Goal: Understand process/instructions: Learn how to perform a task or action

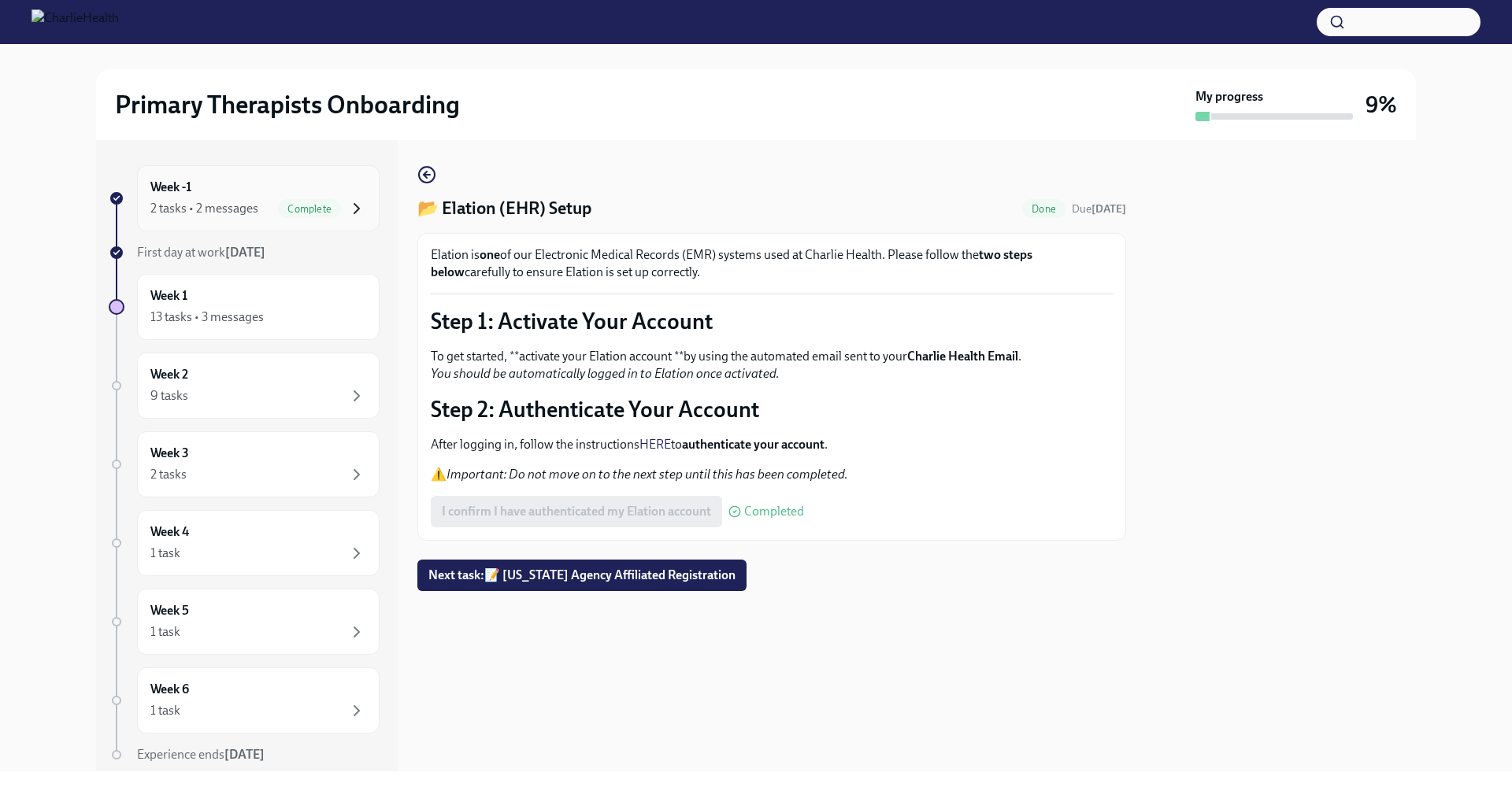
click at [347, 208] on icon "button" at bounding box center [357, 209] width 19 height 19
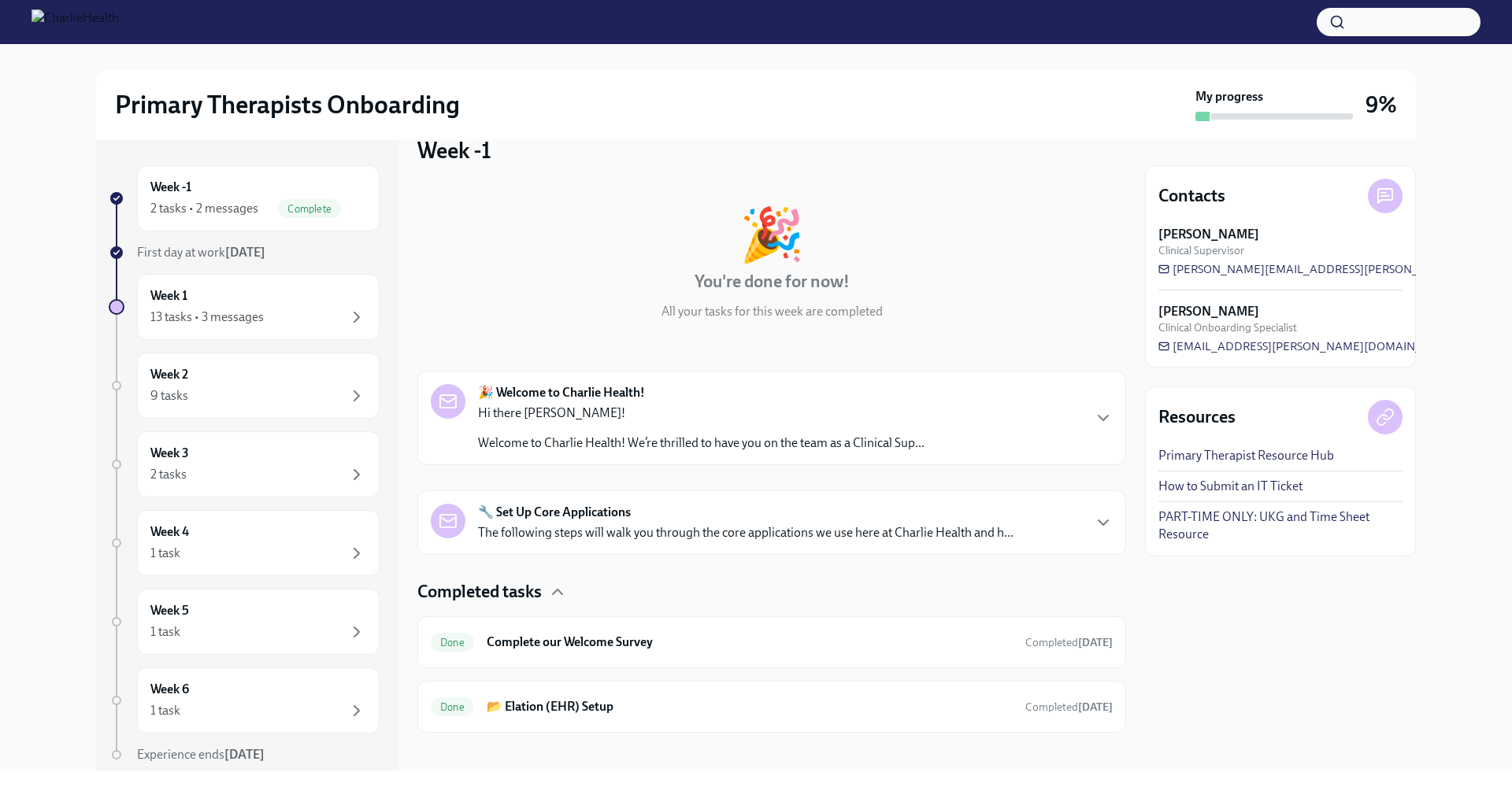
scroll to position [41, 0]
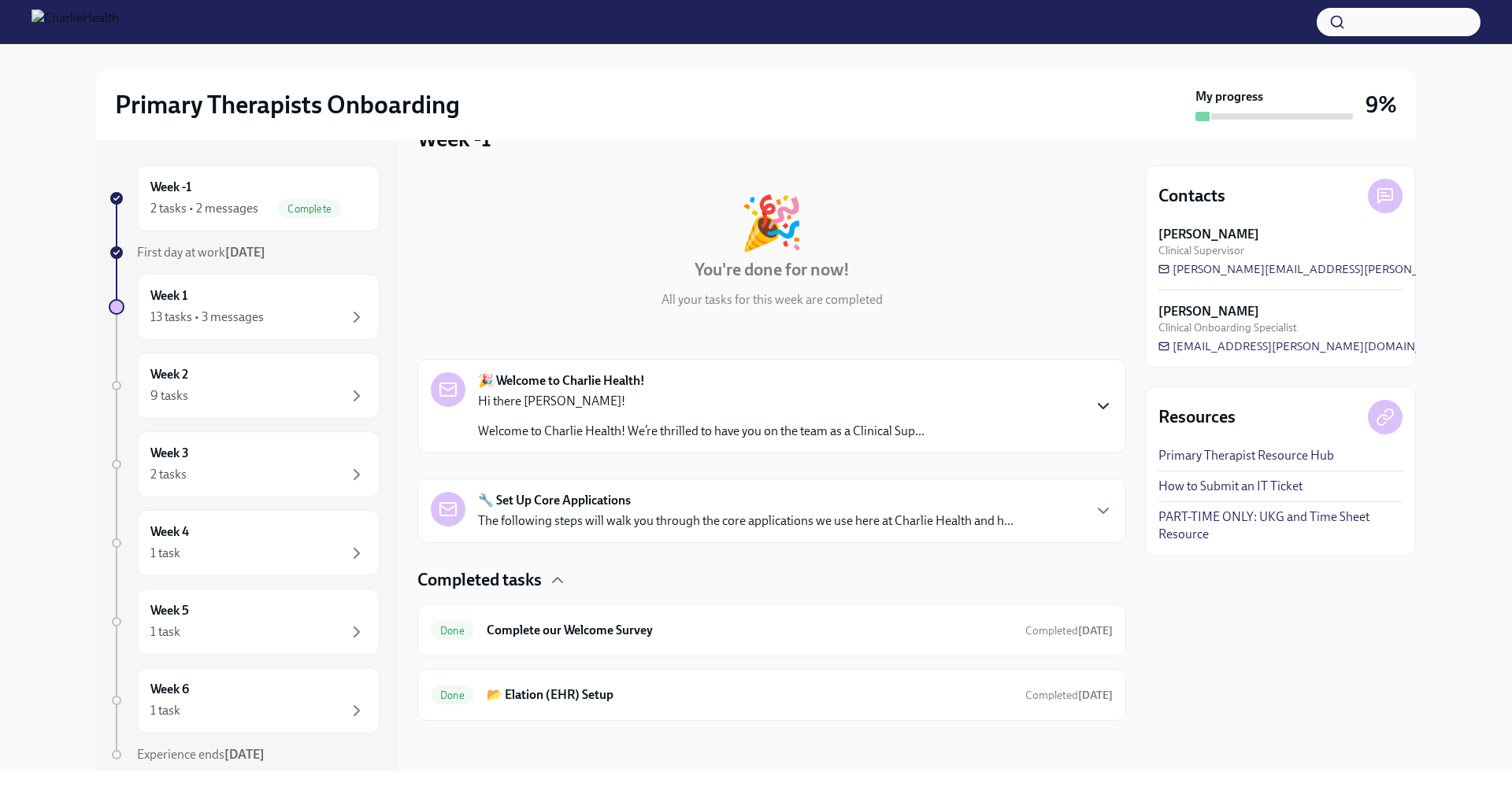
click at [1093, 405] on icon "button" at bounding box center [1103, 407] width 19 height 19
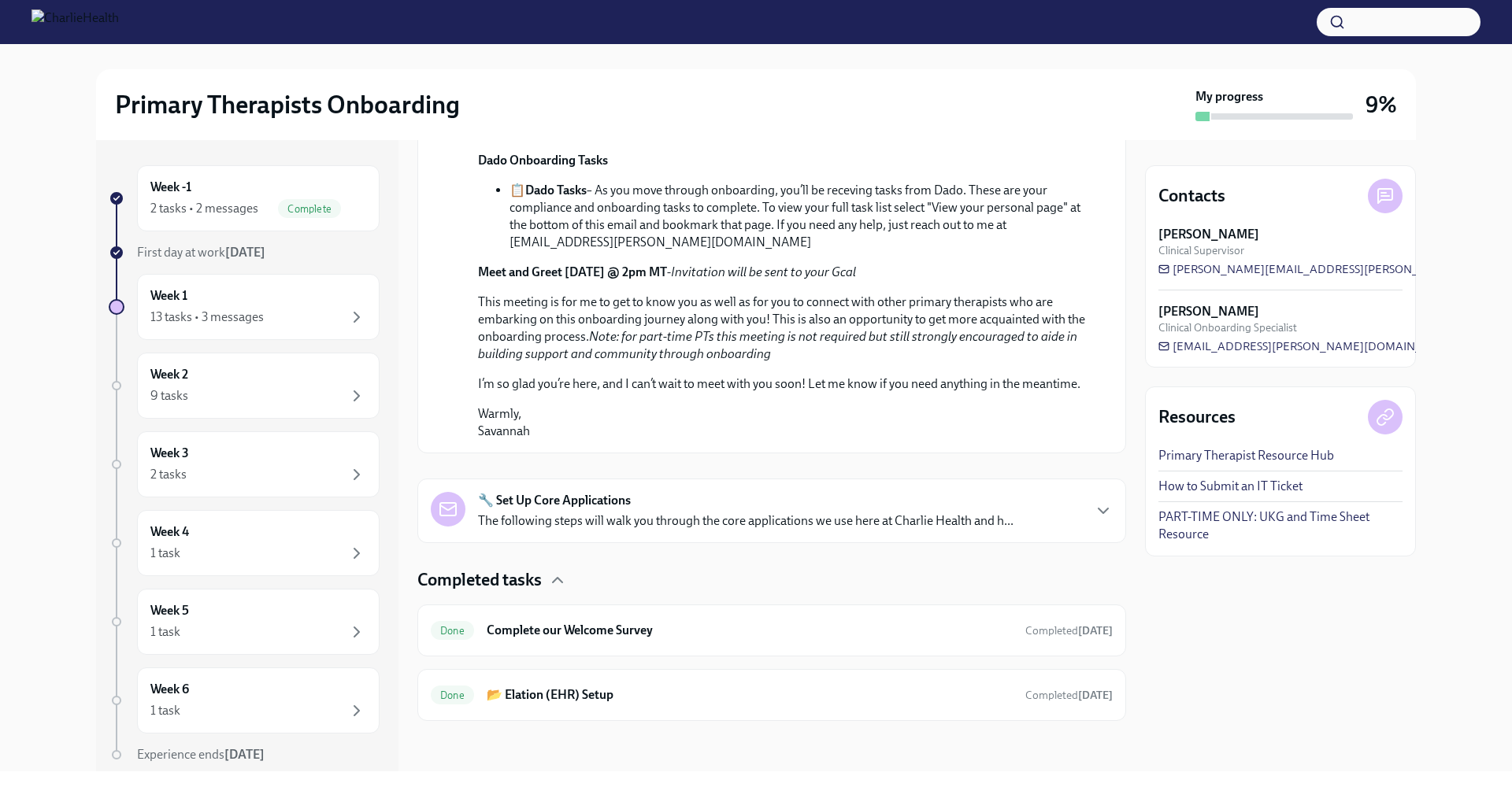
scroll to position [902, 0]
click at [1093, 510] on icon "button" at bounding box center [1103, 511] width 19 height 19
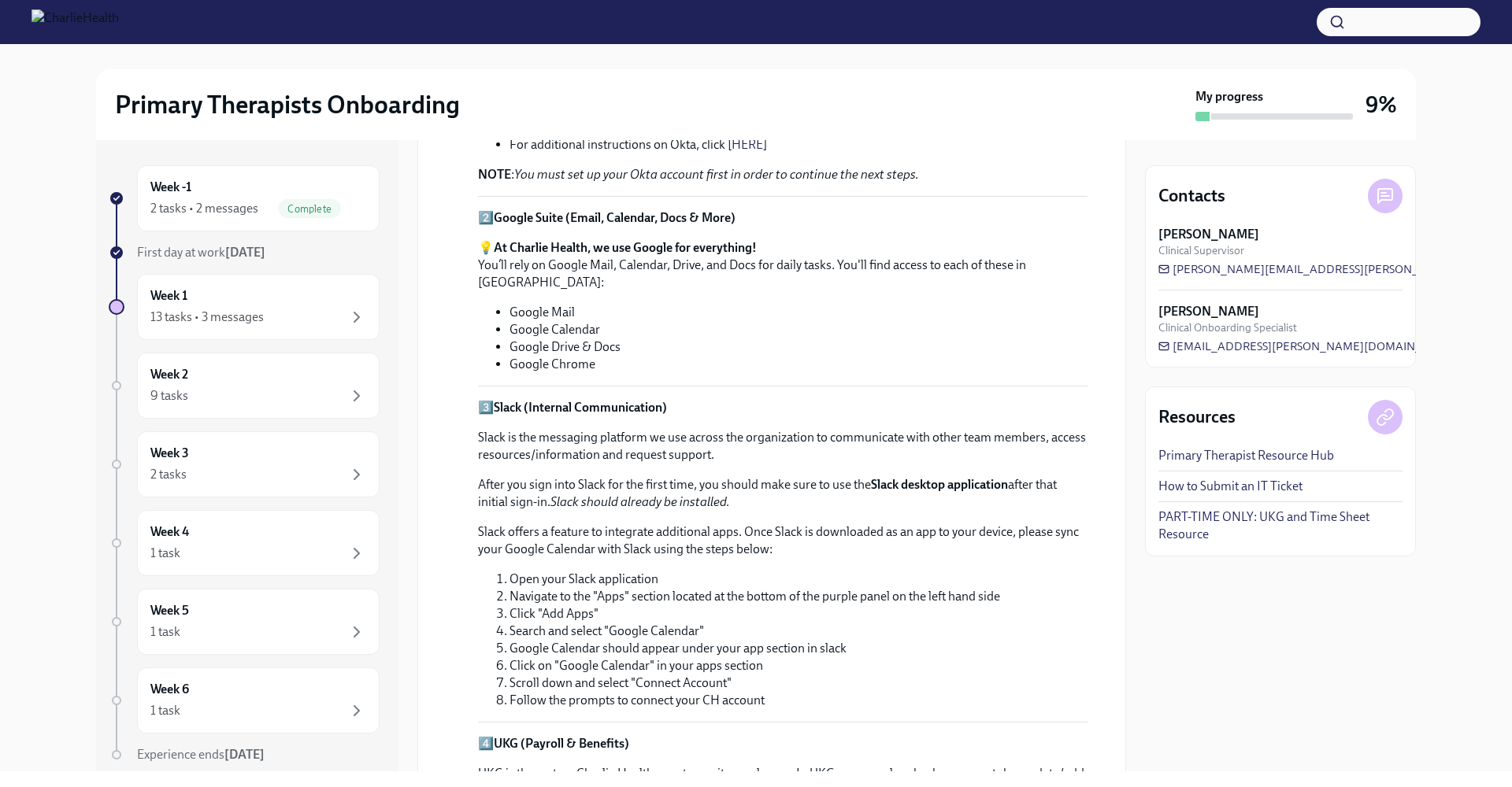
scroll to position [1004, 0]
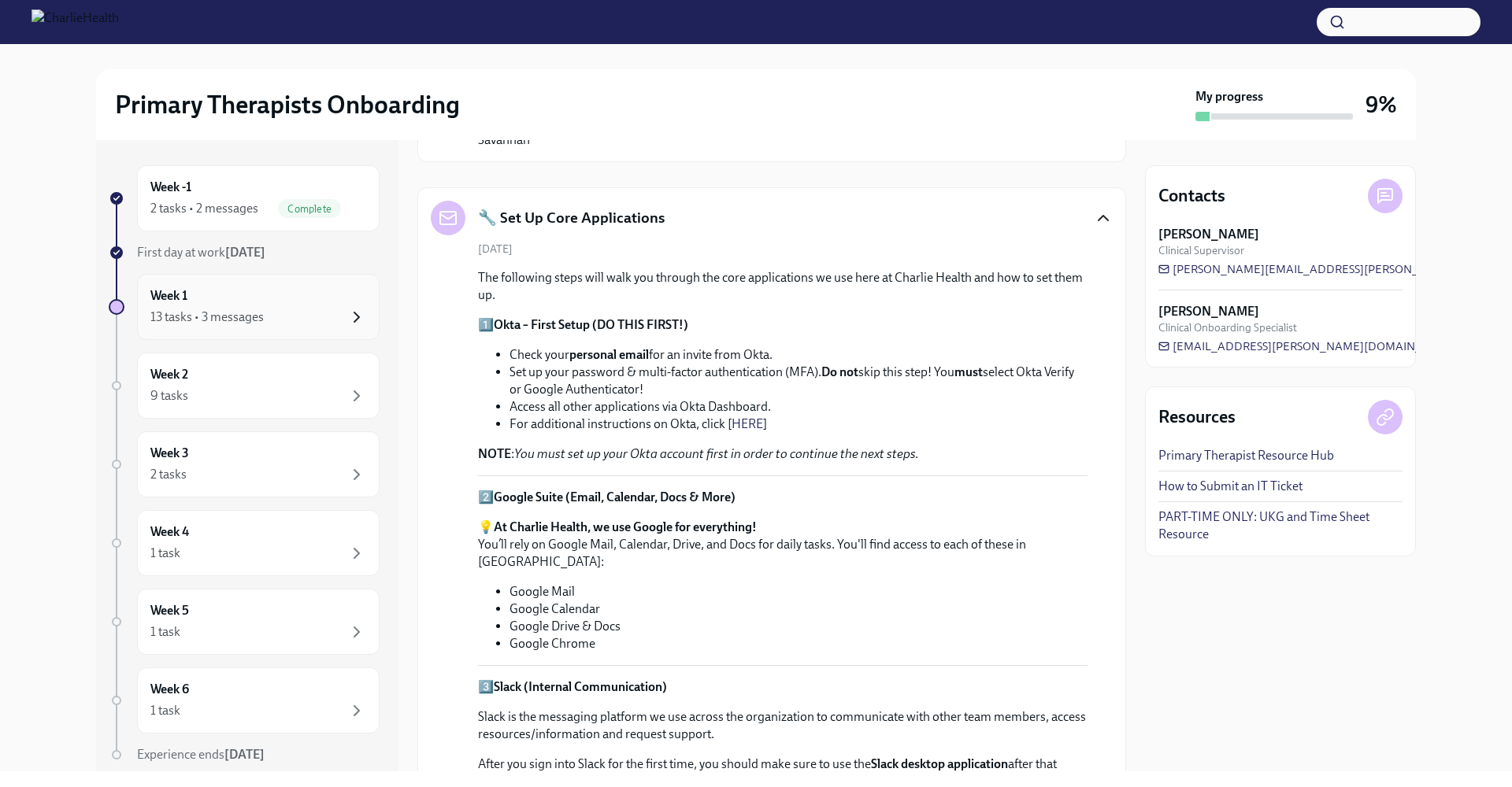
click at [354, 320] on icon "button" at bounding box center [356, 317] width 4 height 10
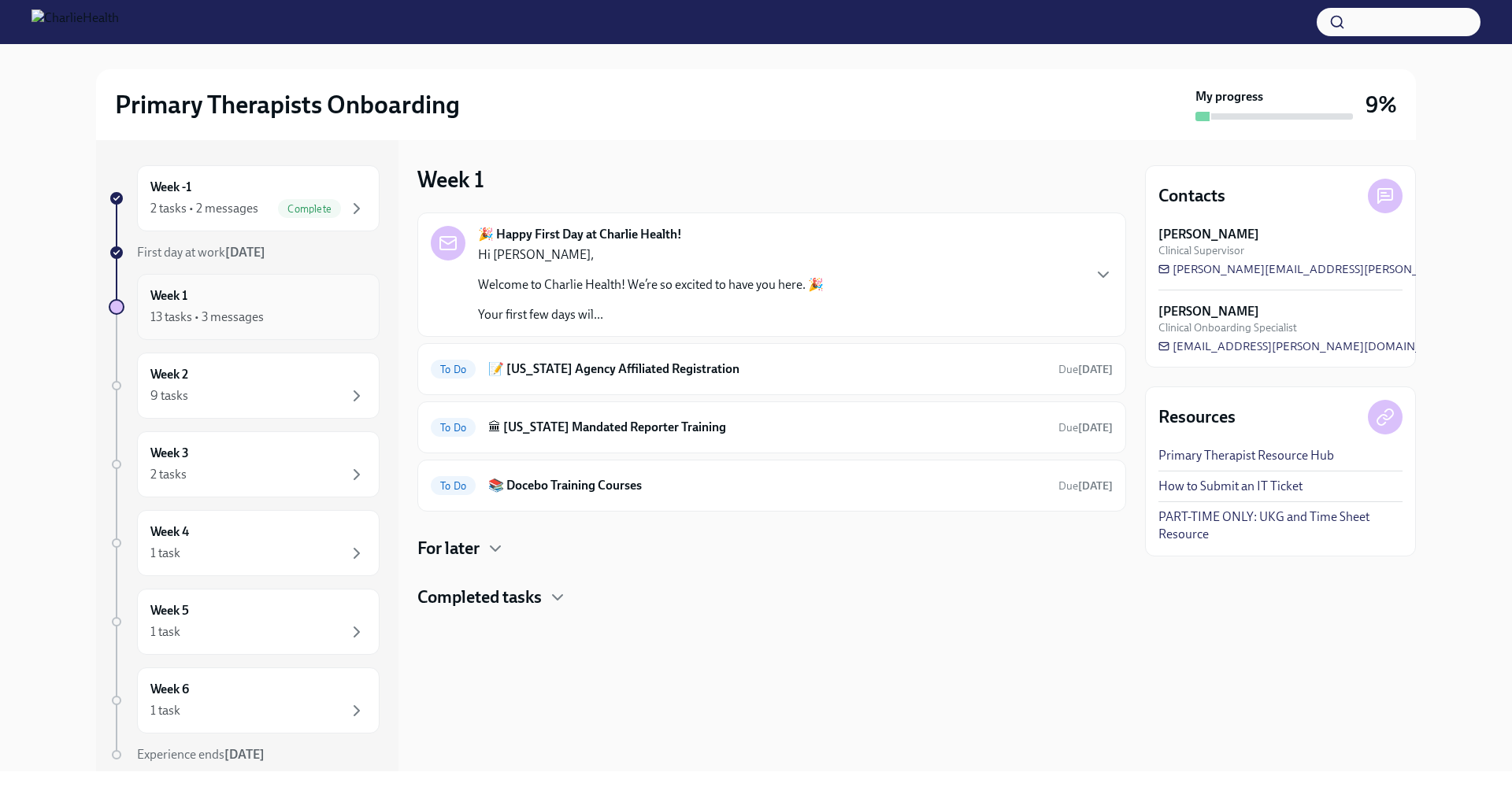
click at [170, 317] on div "13 tasks • 3 messages" at bounding box center [207, 318] width 113 height 17
click at [1100, 276] on icon "button" at bounding box center [1103, 275] width 19 height 19
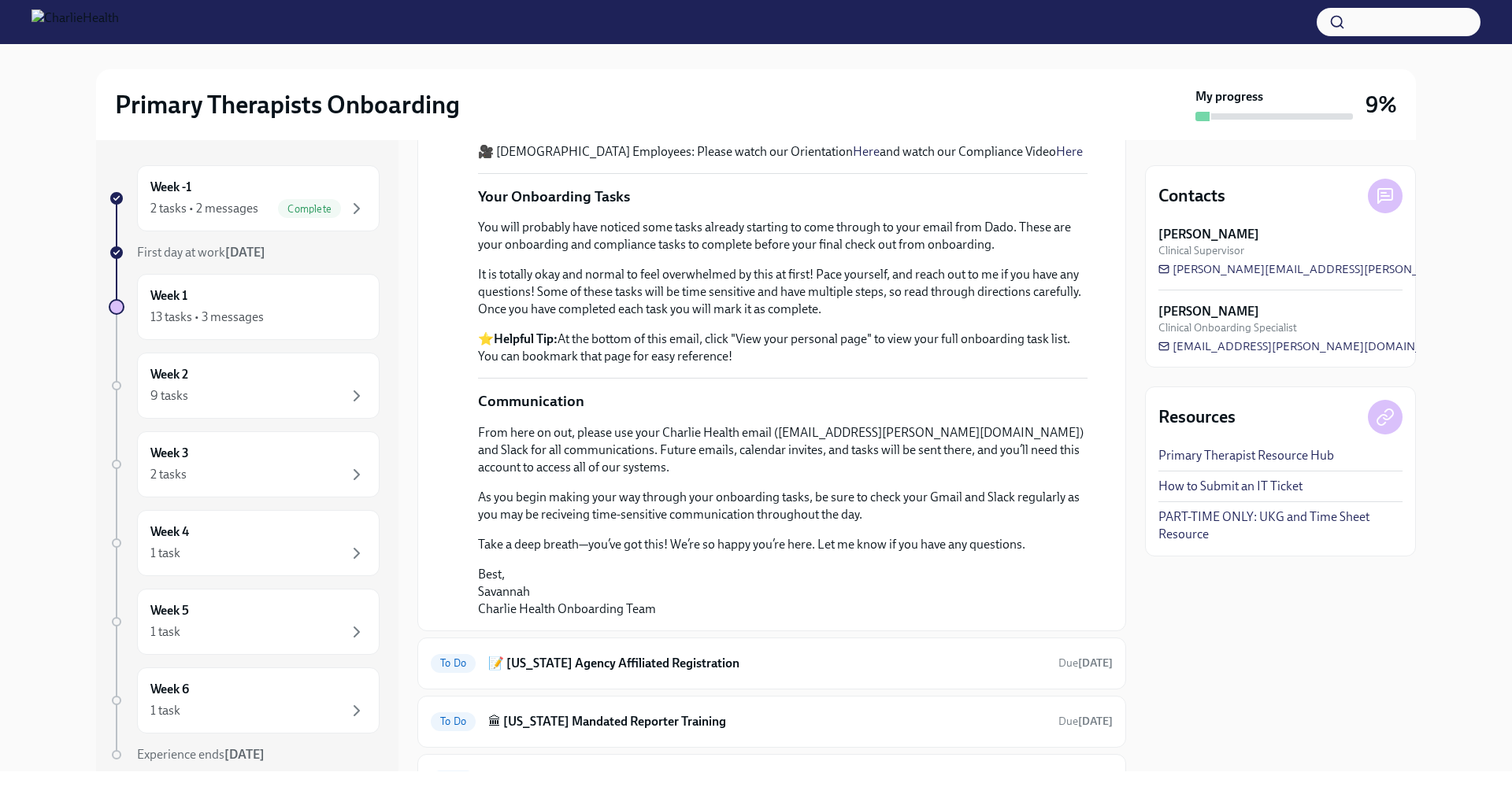
scroll to position [587, 0]
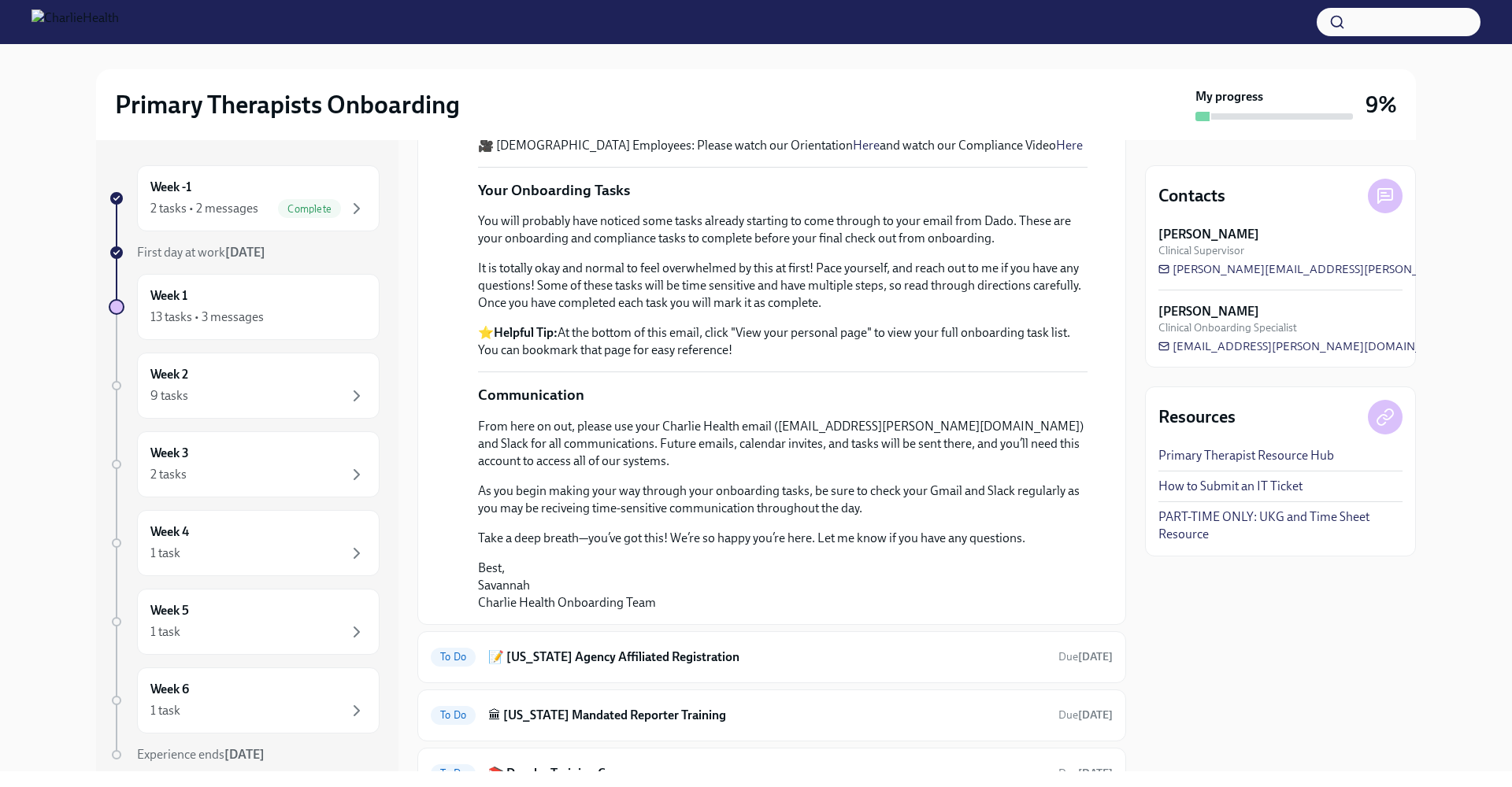
click at [1056, 152] on link "Here" at bounding box center [1069, 145] width 27 height 15
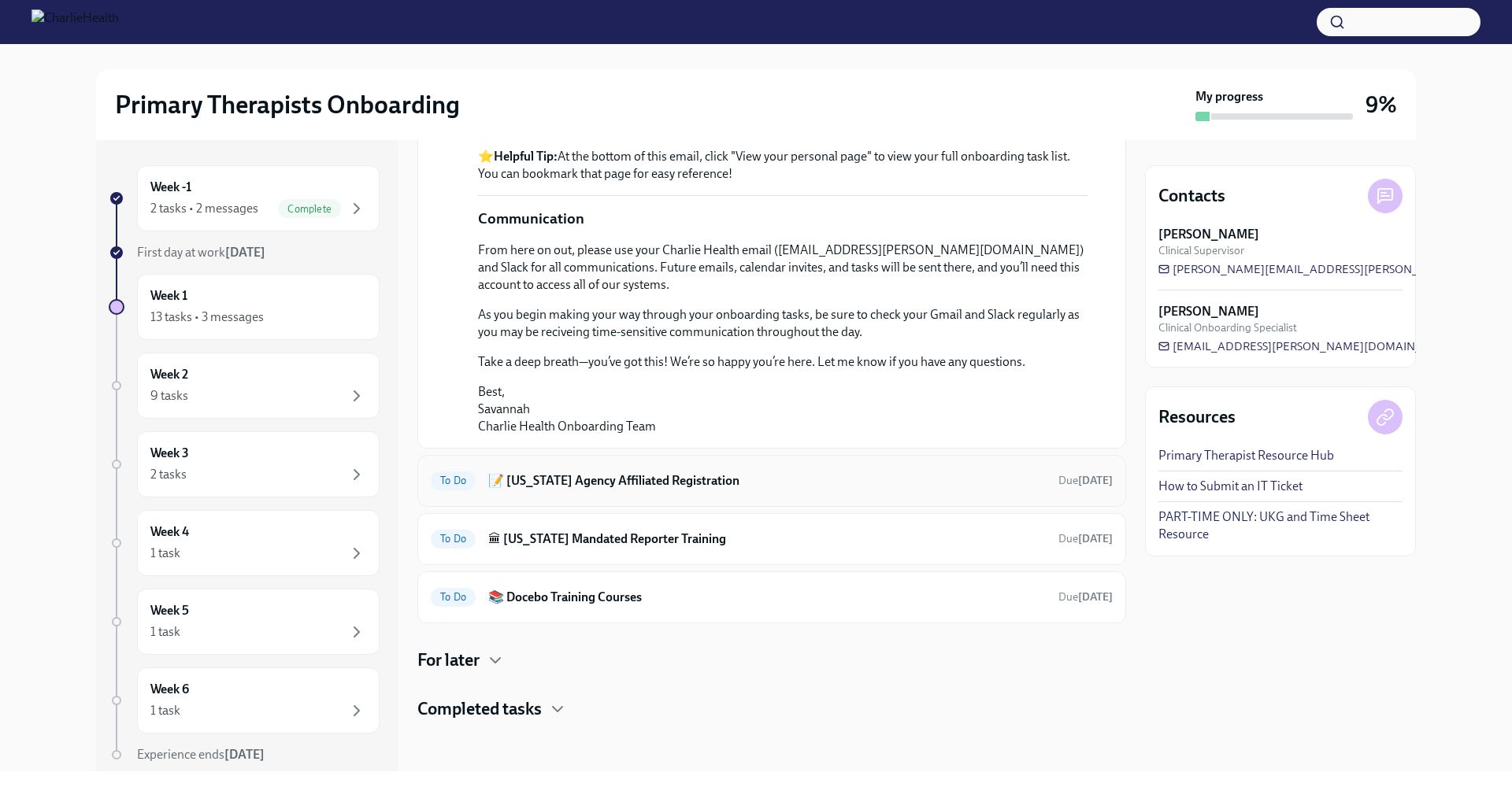
scroll to position [996, 0]
click at [587, 476] on h6 "📝 [US_STATE] Agency Affiliated Registration" at bounding box center [767, 481] width 557 height 17
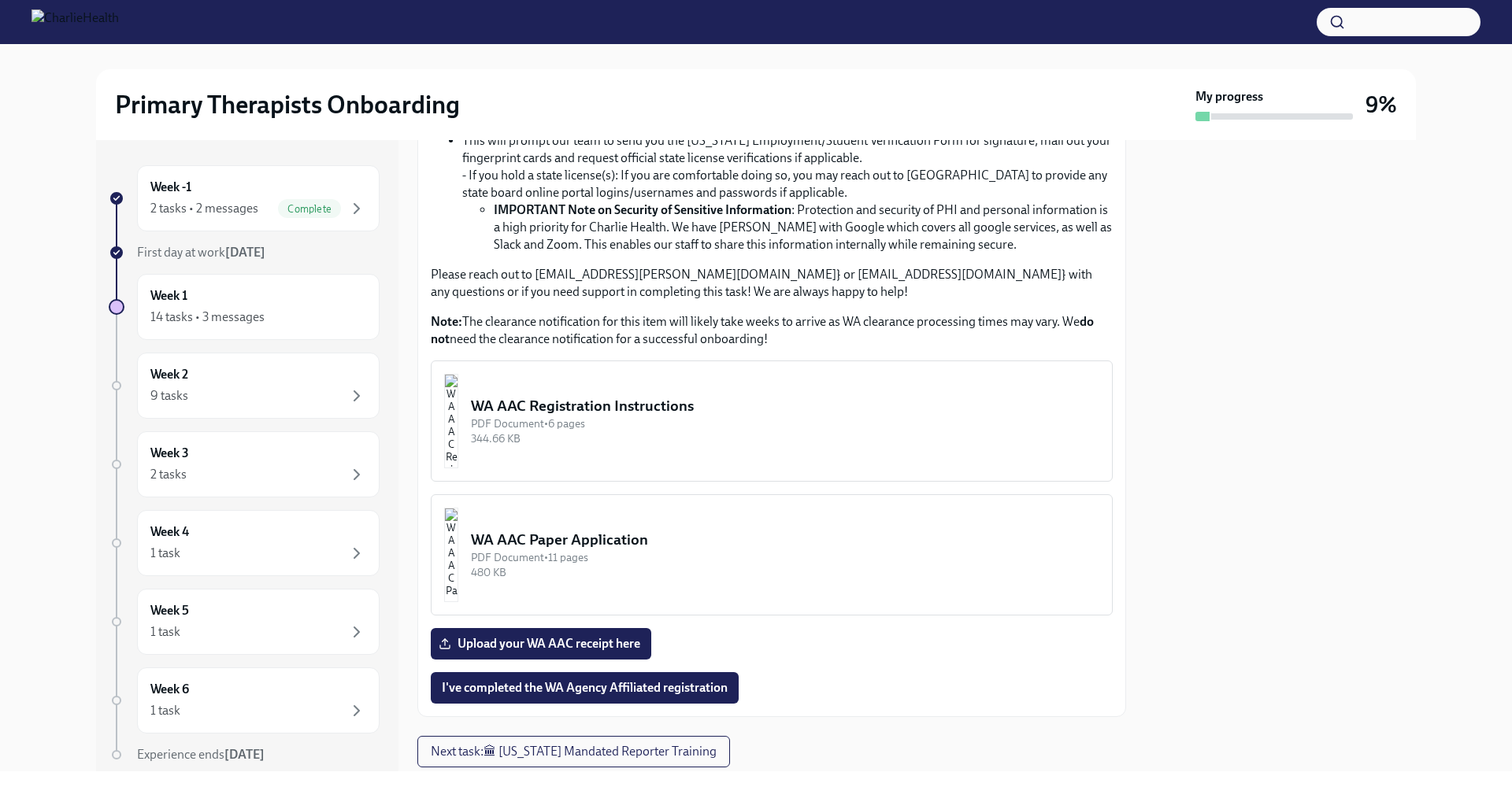
scroll to position [558, 0]
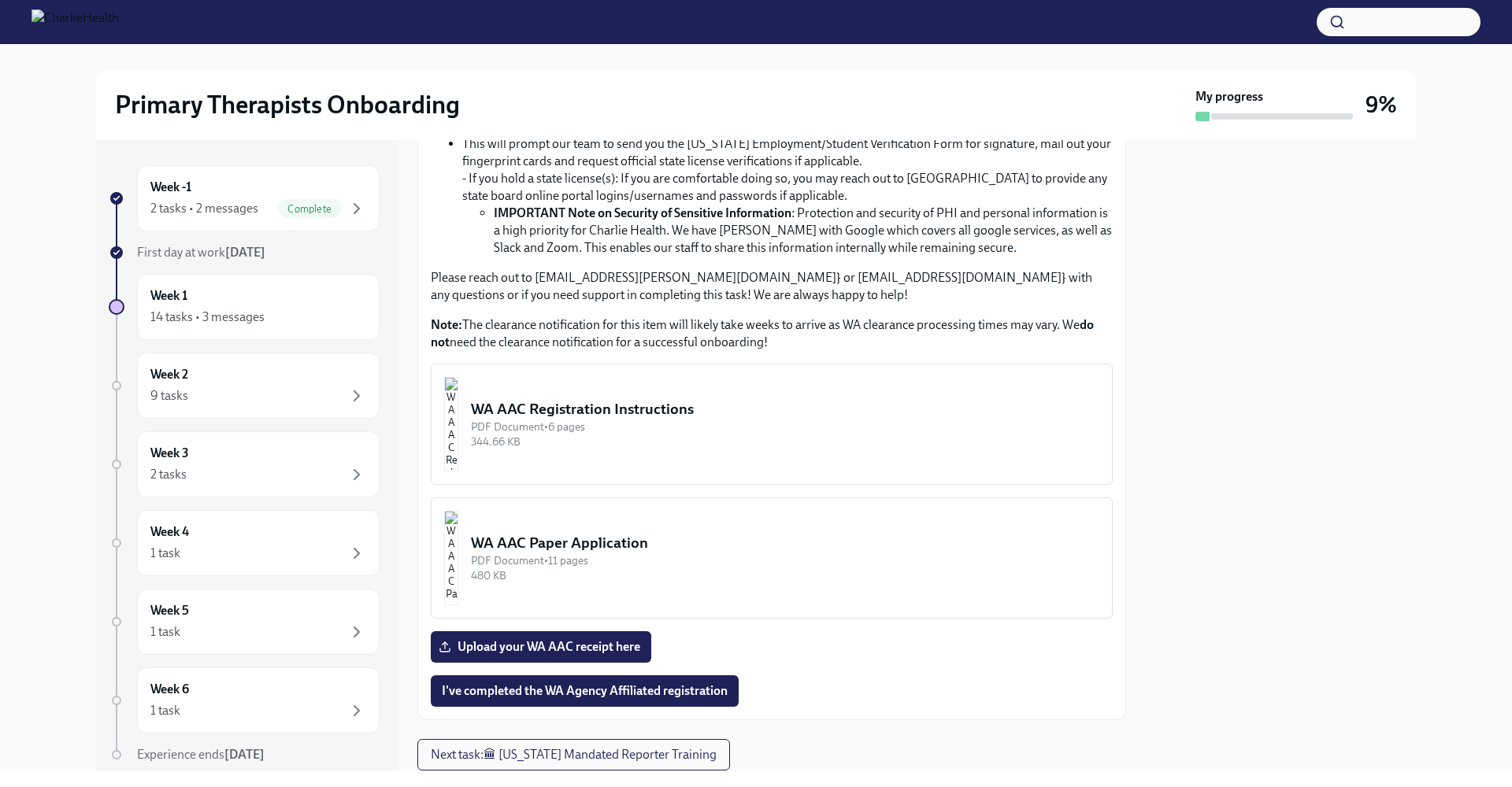
click at [588, 409] on div "WA AAC Registration Instructions" at bounding box center [785, 410] width 628 height 21
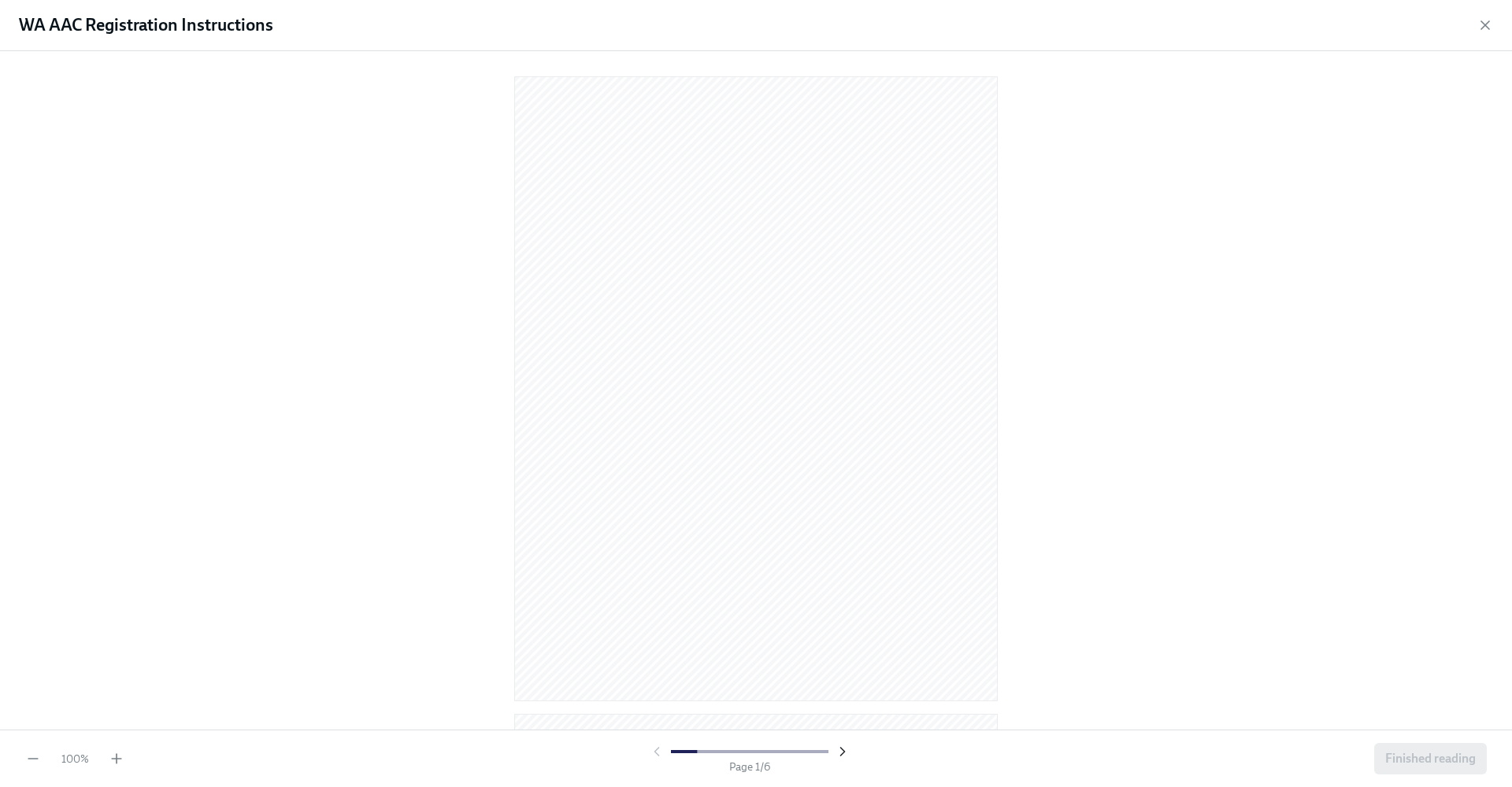
click at [839, 753] on icon "button" at bounding box center [843, 752] width 16 height 16
click at [841, 750] on icon "button" at bounding box center [842, 751] width 4 height 8
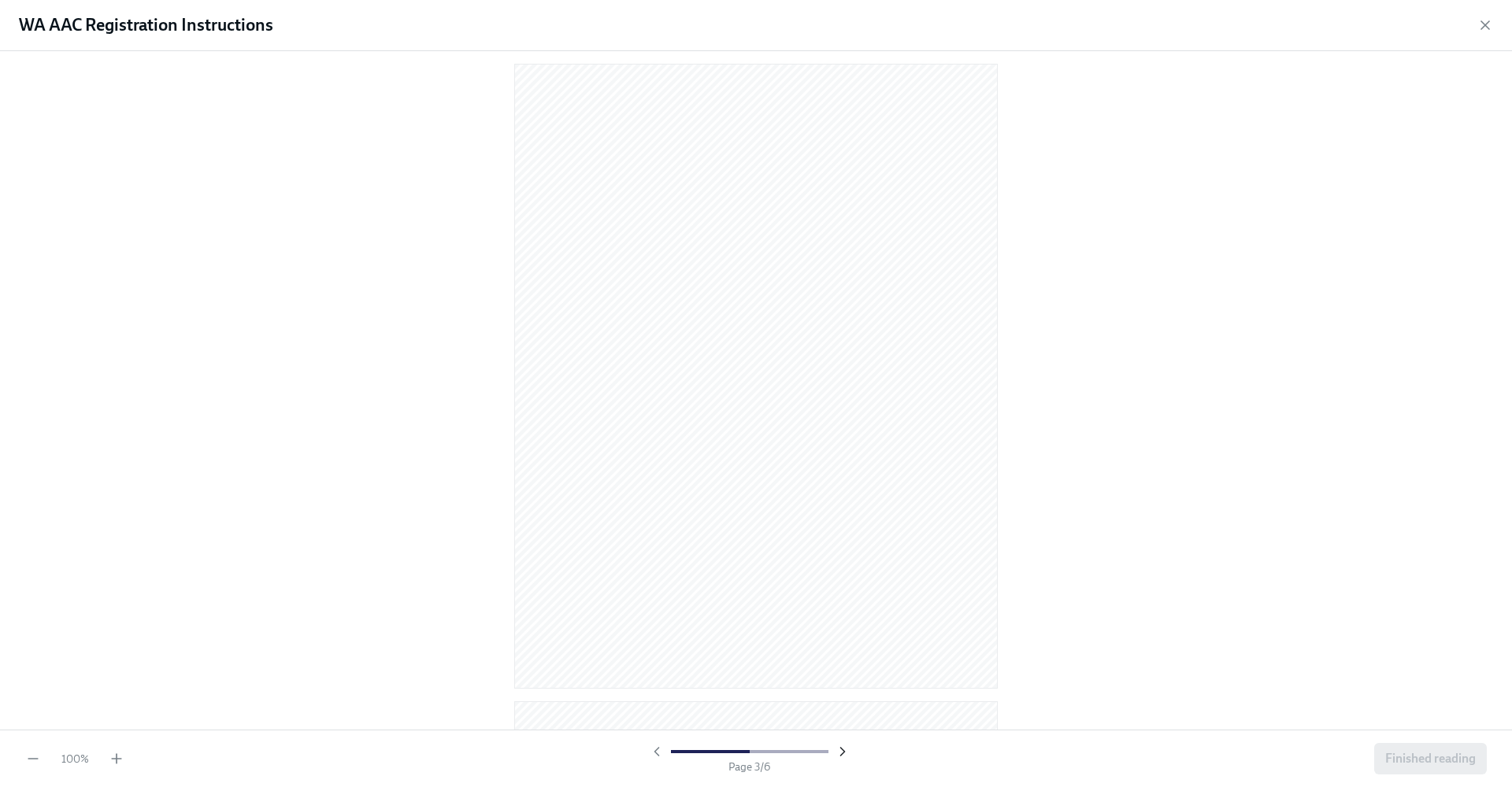
scroll to position [1288, 0]
click at [658, 751] on icon "button" at bounding box center [656, 752] width 16 height 16
